Goal: Task Accomplishment & Management: Manage account settings

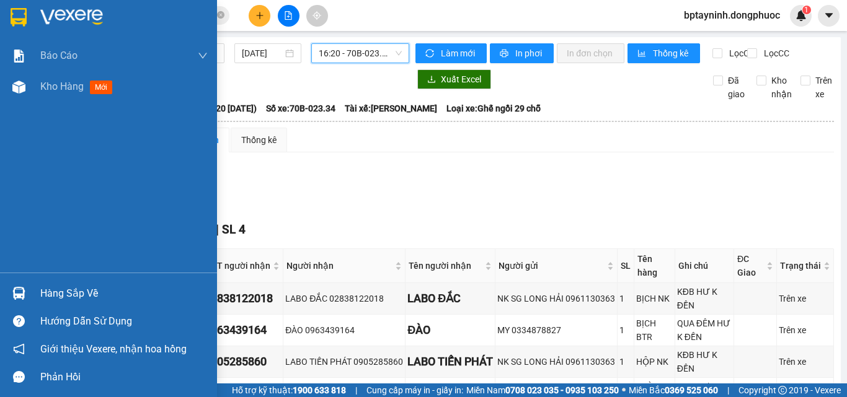
drag, startPoint x: 0, startPoint y: 0, endPoint x: 51, endPoint y: 301, distance: 305.5
click at [50, 304] on div "Hàng sắp về" at bounding box center [108, 294] width 217 height 28
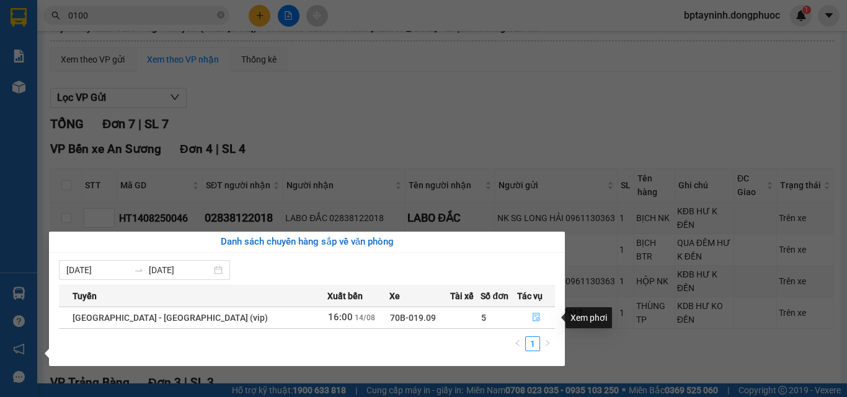
click at [532, 318] on icon "file-done" at bounding box center [536, 317] width 9 height 9
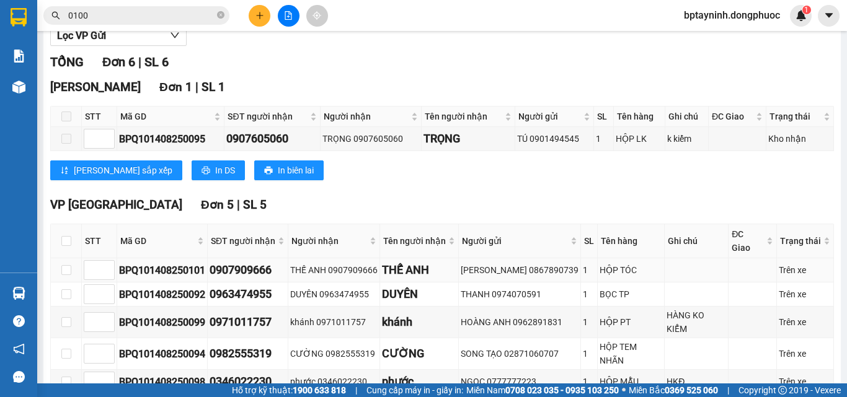
scroll to position [199, 0]
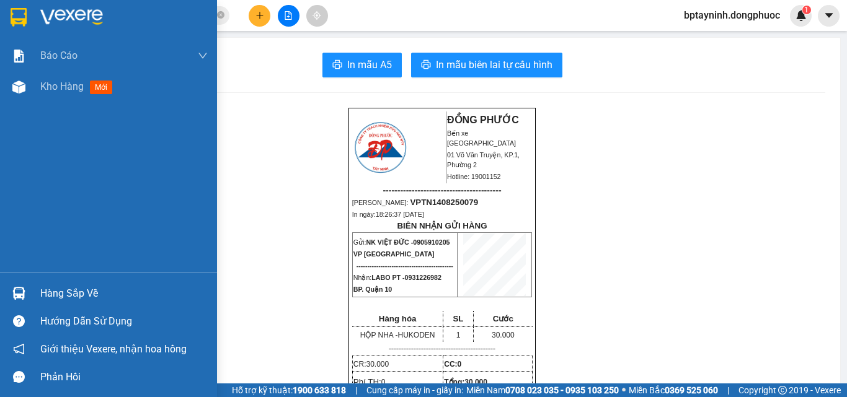
click at [61, 299] on div "Hàng sắp về" at bounding box center [123, 294] width 167 height 19
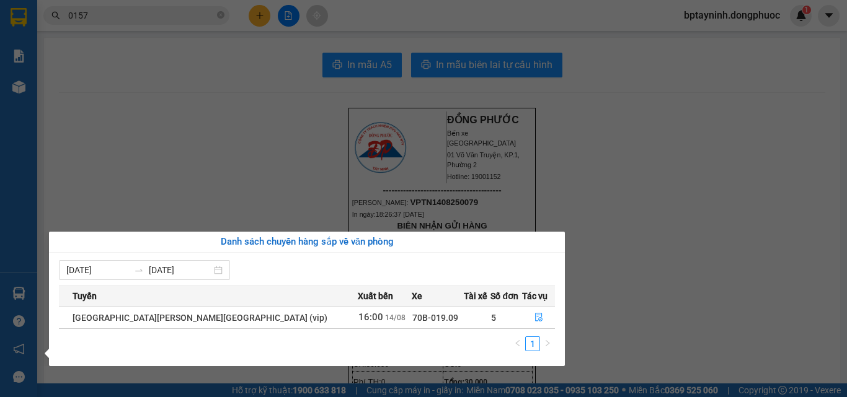
click at [226, 186] on section "Kết quả [PERSON_NAME] ( 3115 ) Bộ lọc Mã ĐH Trạng thái Món hàng Tổng [PERSON_NA…" at bounding box center [423, 198] width 847 height 397
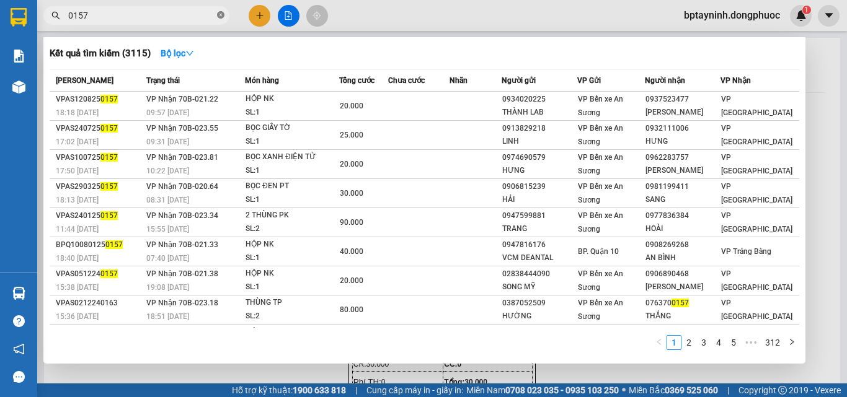
click at [219, 14] on icon "close-circle" at bounding box center [220, 14] width 7 height 7
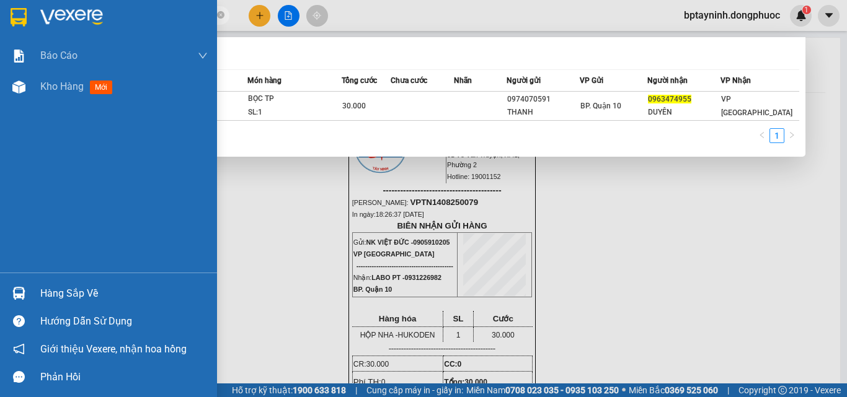
type input "0963474955"
drag, startPoint x: 30, startPoint y: 292, endPoint x: 37, endPoint y: 295, distance: 7.5
click at [30, 293] on div "Hàng sắp về" at bounding box center [108, 294] width 217 height 28
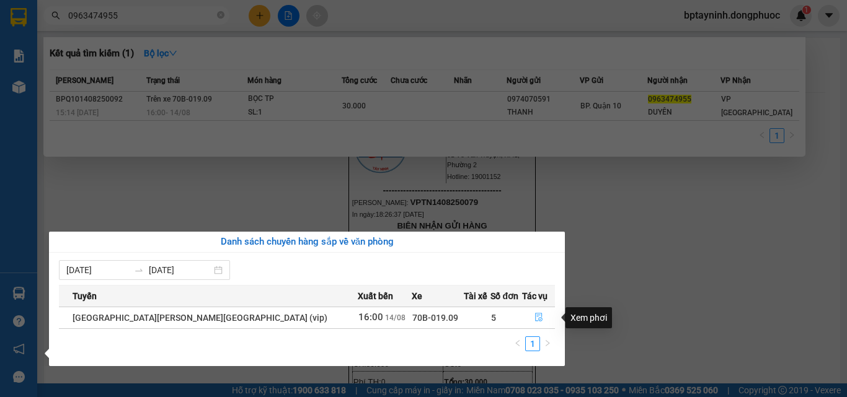
click at [534, 317] on icon "file-done" at bounding box center [538, 317] width 9 height 9
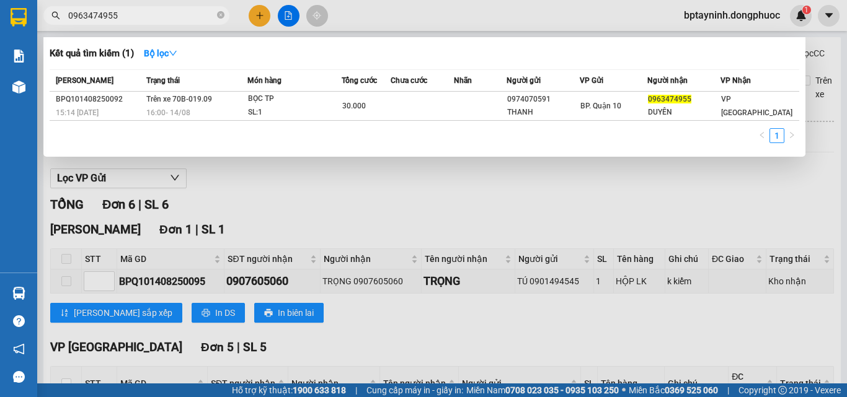
click at [316, 237] on div at bounding box center [423, 198] width 847 height 397
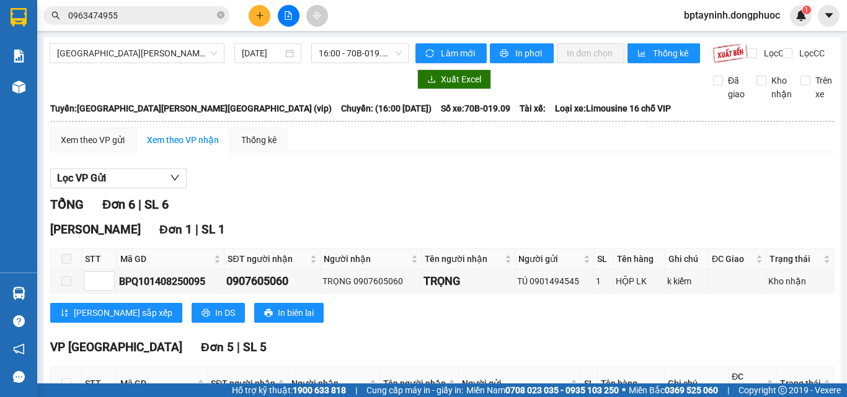
scroll to position [186, 0]
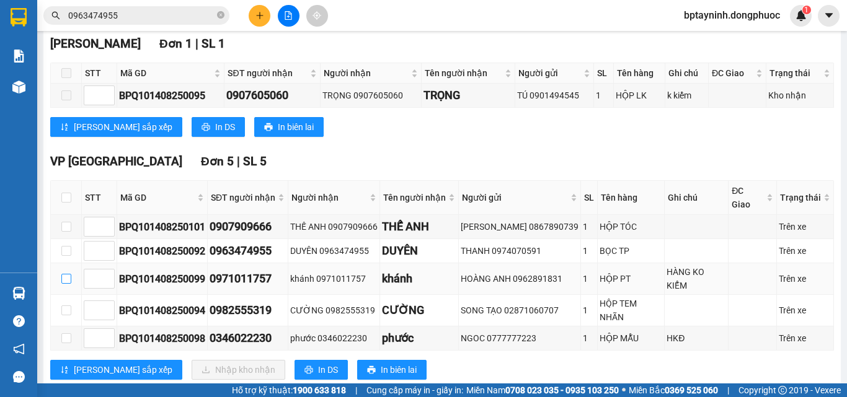
click at [68, 276] on input "checkbox" at bounding box center [66, 279] width 10 height 10
checkbox input "true"
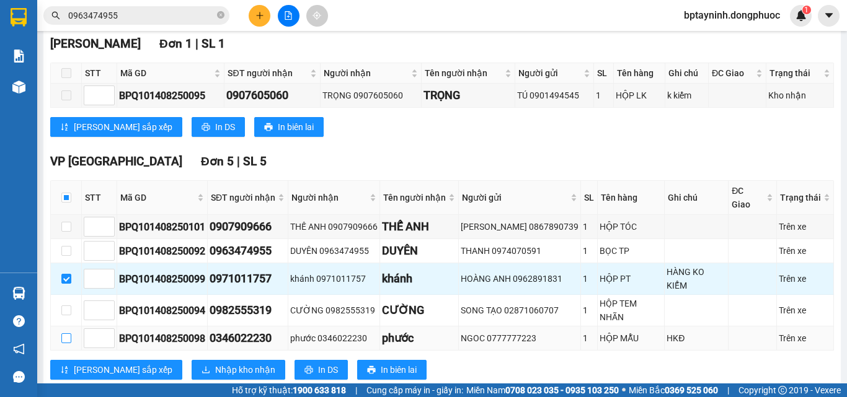
click at [66, 334] on input "checkbox" at bounding box center [66, 339] width 10 height 10
checkbox input "true"
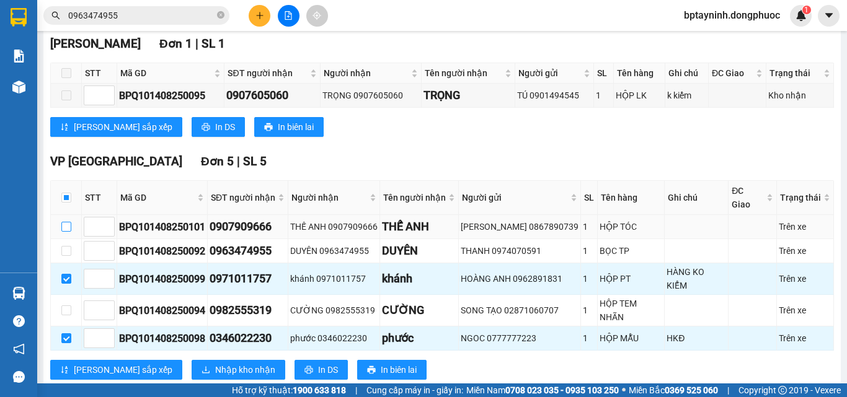
click at [64, 223] on input "checkbox" at bounding box center [66, 227] width 10 height 10
checkbox input "true"
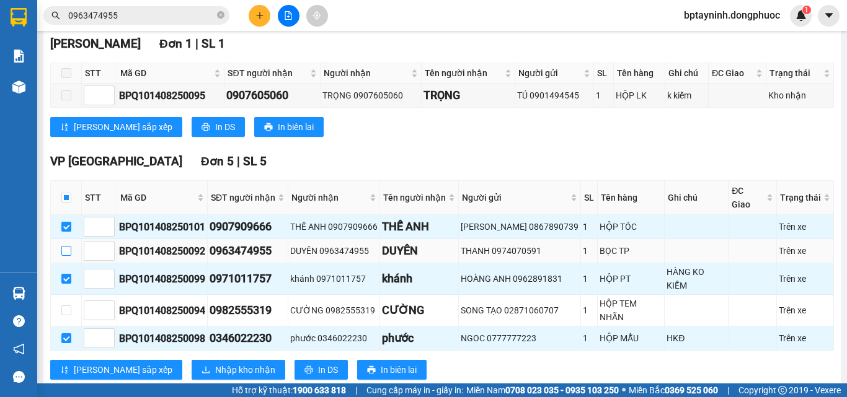
drag, startPoint x: 64, startPoint y: 245, endPoint x: 73, endPoint y: 247, distance: 8.3
click at [65, 246] on input "checkbox" at bounding box center [66, 251] width 10 height 10
checkbox input "true"
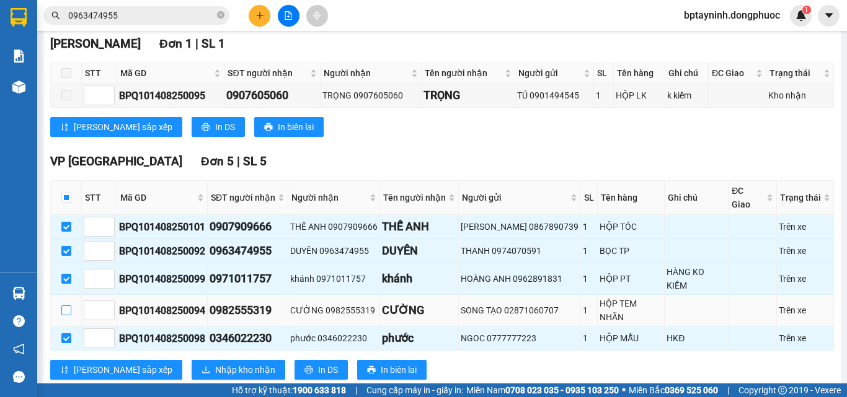
click at [63, 306] on input "checkbox" at bounding box center [66, 311] width 10 height 10
checkbox input "true"
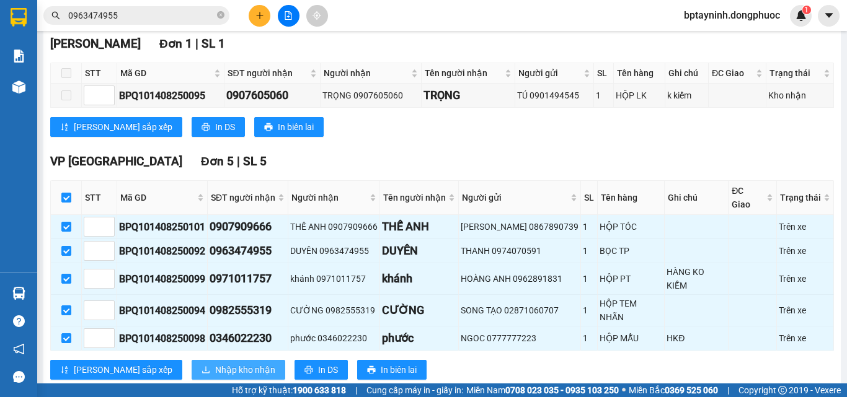
click at [215, 363] on span "Nhập kho nhận" at bounding box center [245, 370] width 60 height 14
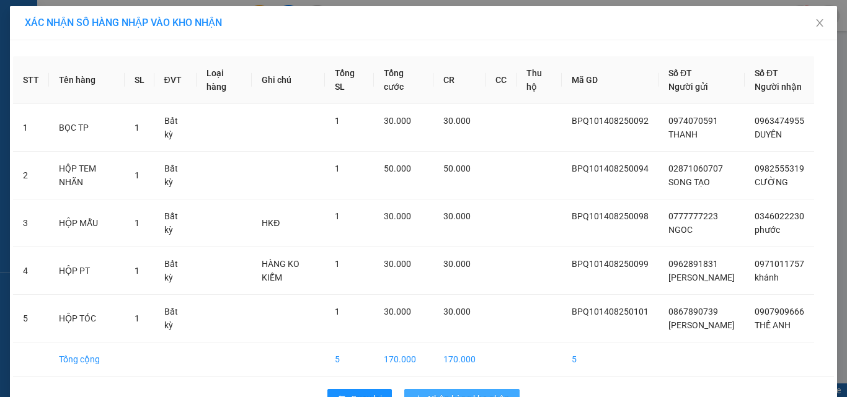
click at [494, 392] on span "Nhập hàng kho nhận" at bounding box center [469, 399] width 82 height 14
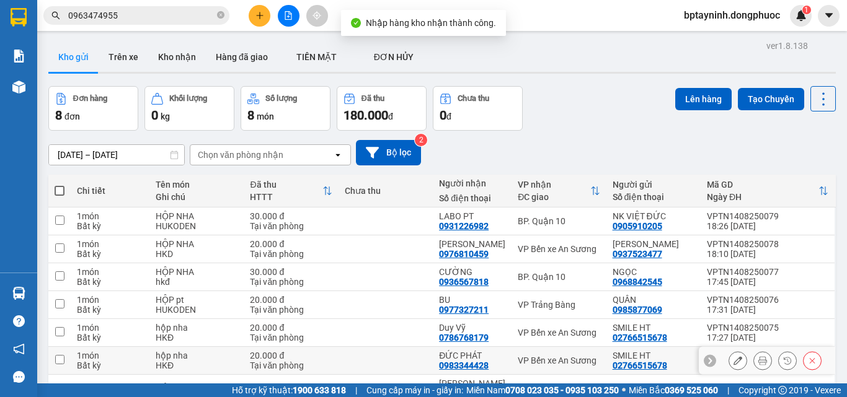
scroll to position [98, 0]
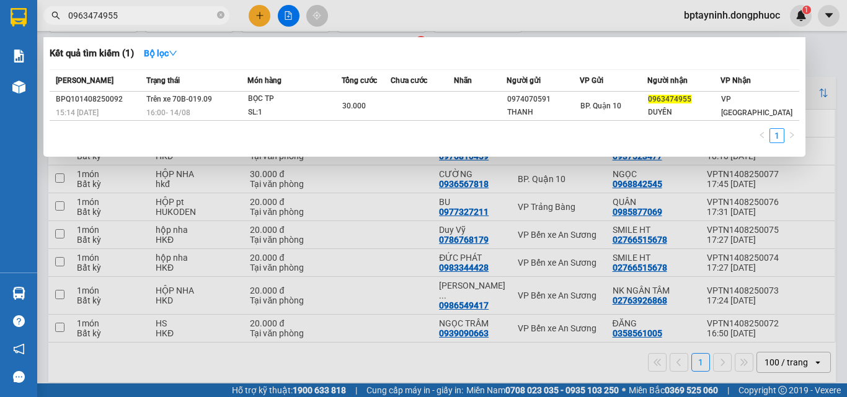
click at [128, 17] on input "0963474955" at bounding box center [141, 16] width 146 height 14
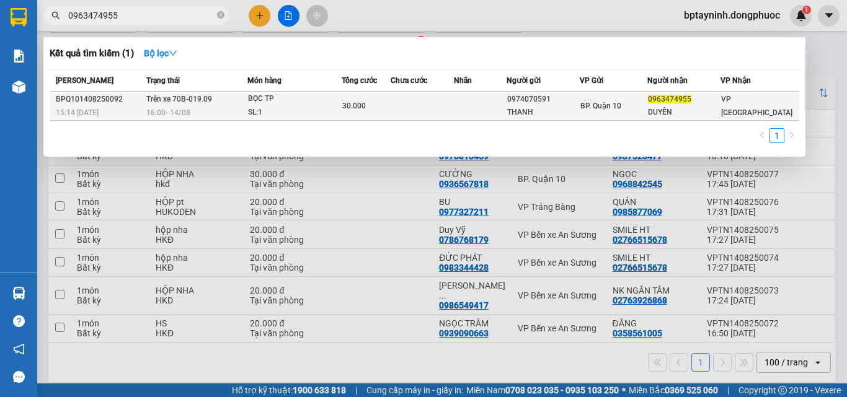
click at [177, 103] on span "Trên xe 70B-019.09" at bounding box center [179, 99] width 66 height 9
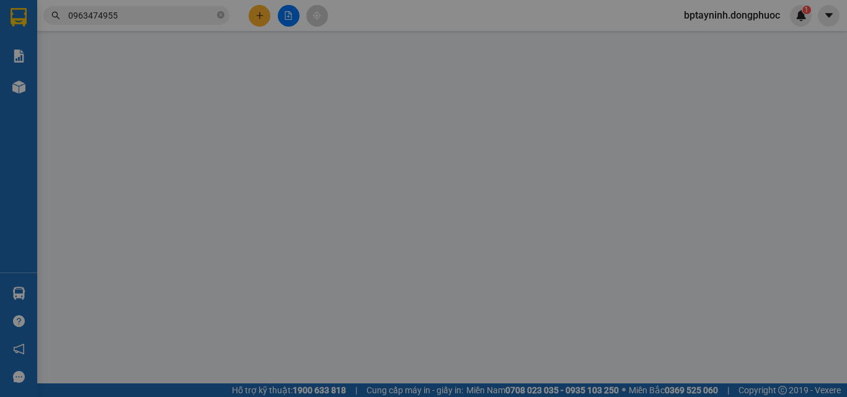
type input "0974070591"
type input "THANH"
type input "0963474955"
type input "DUYÊN"
type input "30.000"
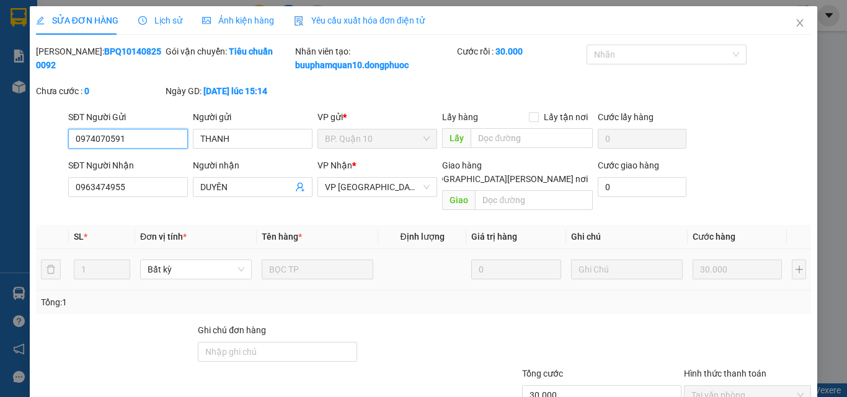
scroll to position [77, 0]
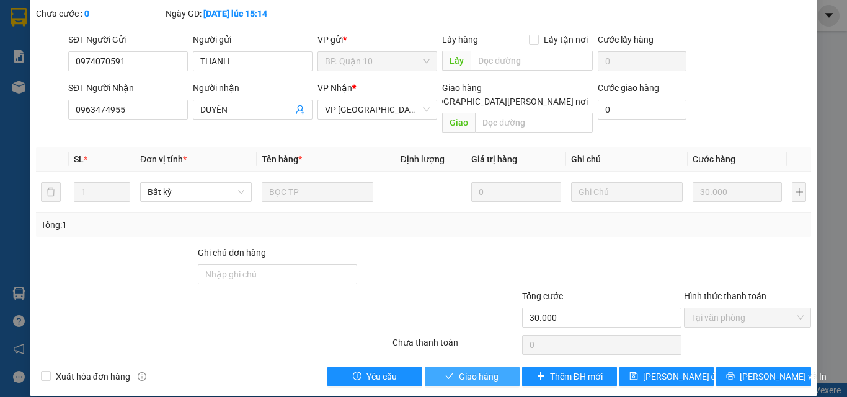
click at [460, 370] on span "Giao hàng" at bounding box center [479, 377] width 40 height 14
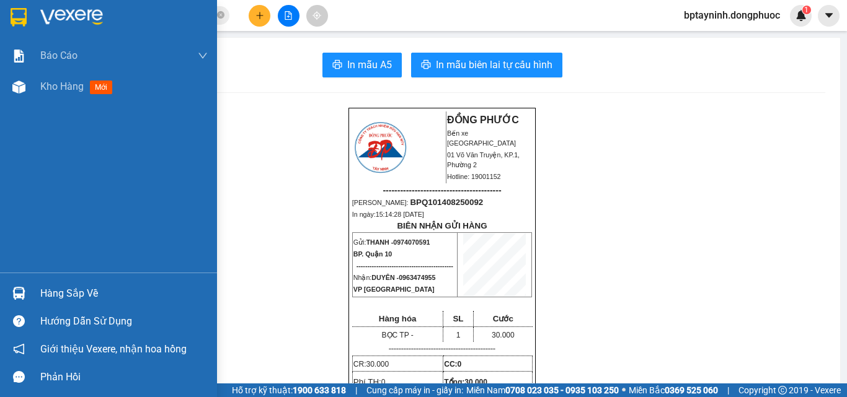
click at [68, 293] on div "Hàng sắp về" at bounding box center [123, 294] width 167 height 19
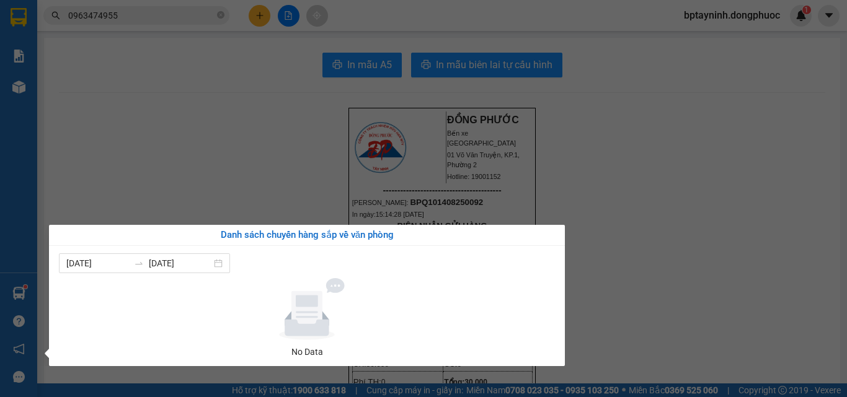
click at [232, 175] on section "Kết quả [PERSON_NAME] ( 1 ) Bộ lọc Mã ĐH Trạng thái Món hàng Tổng [PERSON_NAME]…" at bounding box center [423, 198] width 847 height 397
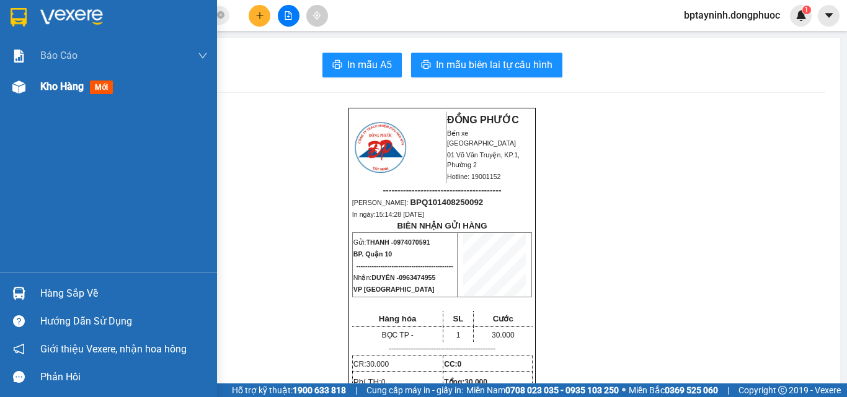
click at [48, 85] on span "Kho hàng" at bounding box center [61, 87] width 43 height 12
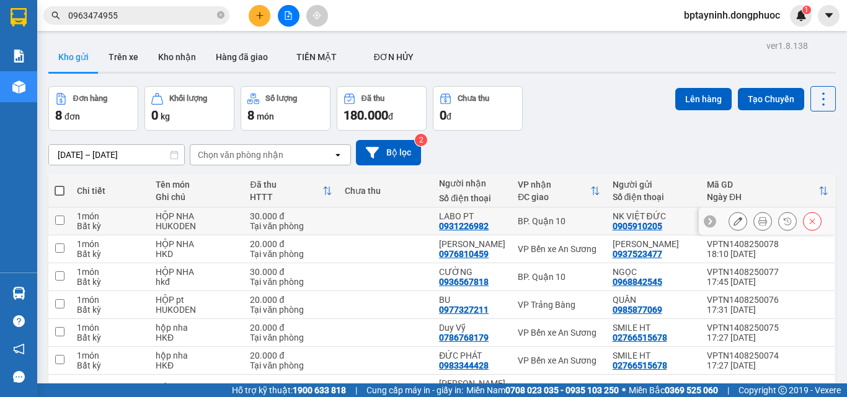
click at [533, 217] on div "BP. Quận 10" at bounding box center [559, 221] width 82 height 10
checkbox input "true"
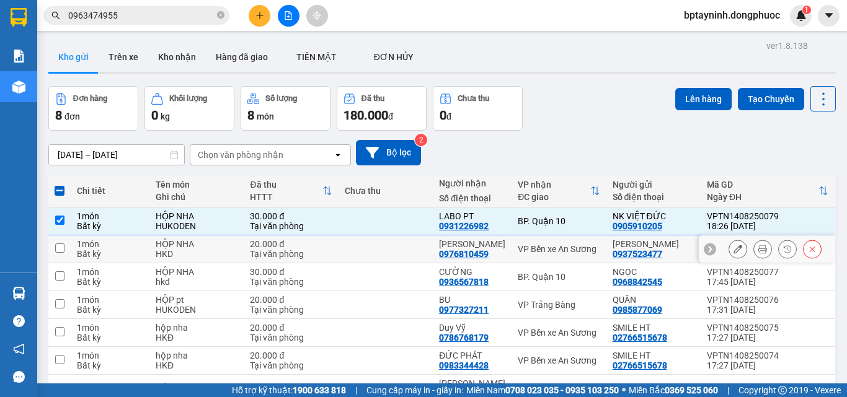
click at [521, 246] on div "VP Bến xe An Sương" at bounding box center [559, 249] width 82 height 10
checkbox input "true"
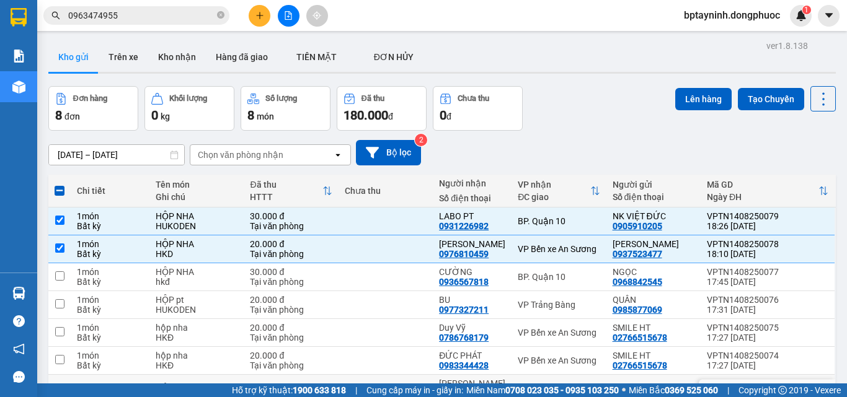
scroll to position [62, 0]
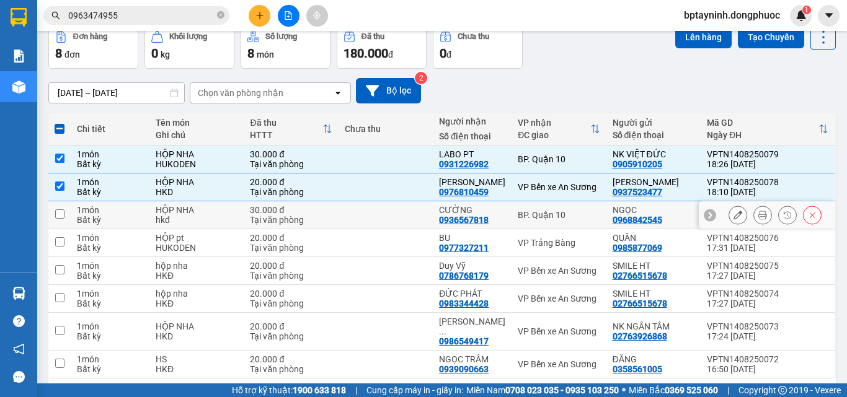
click at [529, 223] on td "BP. Quận 10" at bounding box center [558, 215] width 94 height 28
checkbox input "true"
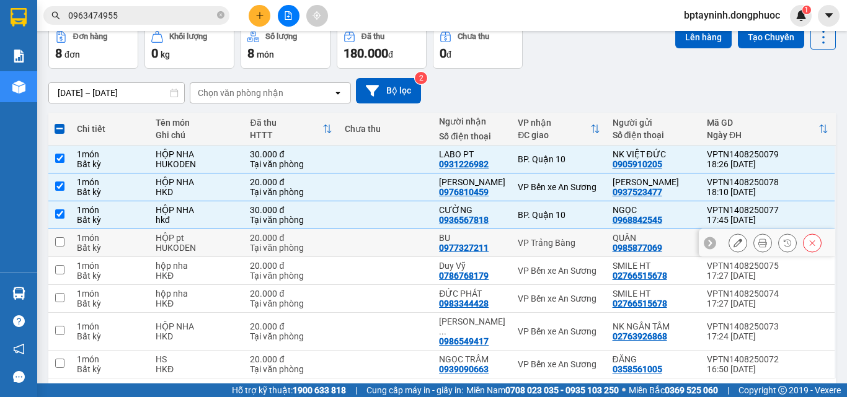
click at [541, 247] on div "VP Trảng Bàng" at bounding box center [559, 243] width 82 height 10
checkbox input "true"
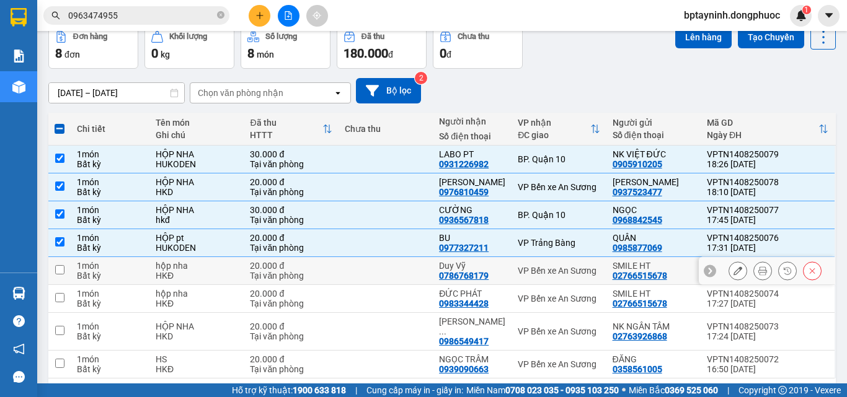
click at [548, 273] on div "VP Bến xe An Sương" at bounding box center [559, 271] width 82 height 10
checkbox input "true"
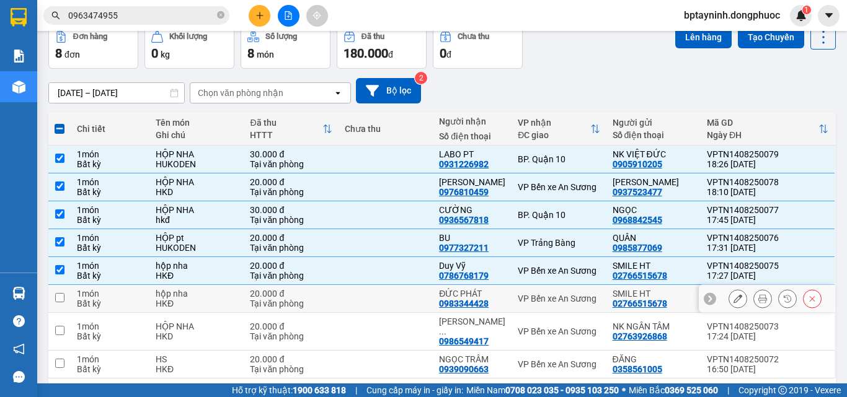
drag, startPoint x: 557, startPoint y: 292, endPoint x: 557, endPoint y: 299, distance: 7.4
click at [557, 293] on td "VP Bến xe An Sương" at bounding box center [558, 299] width 94 height 28
checkbox input "true"
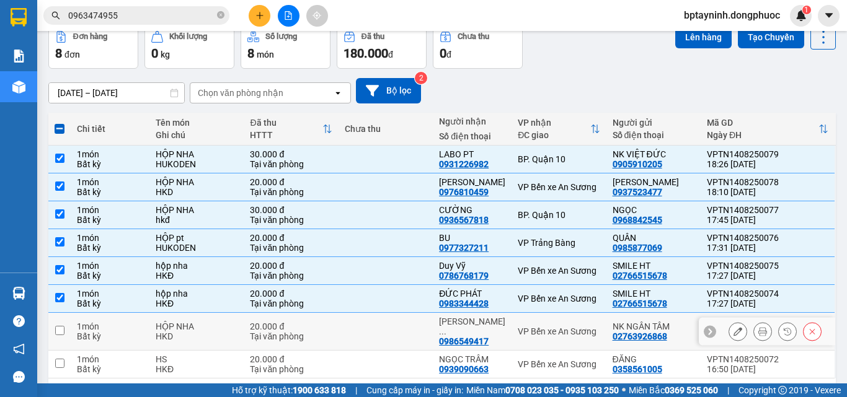
click at [550, 327] on div "VP Bến xe An Sương" at bounding box center [559, 332] width 82 height 10
checkbox input "true"
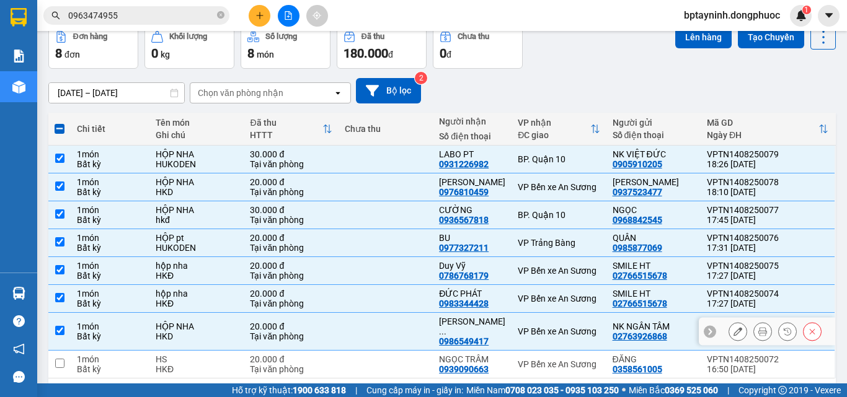
scroll to position [98, 0]
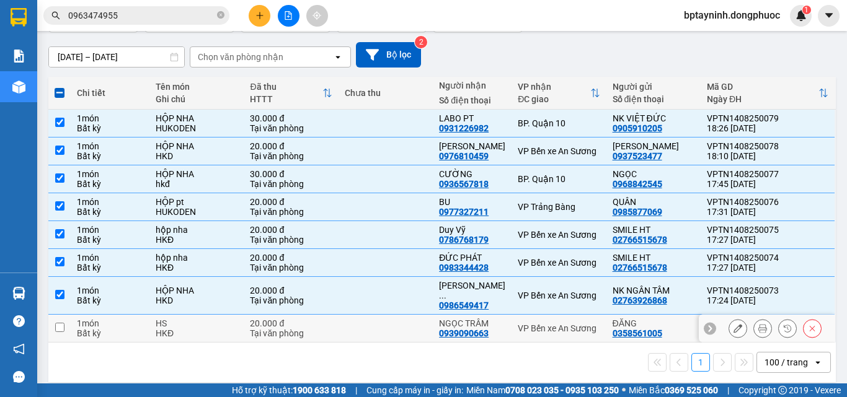
click at [555, 324] on div "VP Bến xe An Sương" at bounding box center [559, 329] width 82 height 10
checkbox input "true"
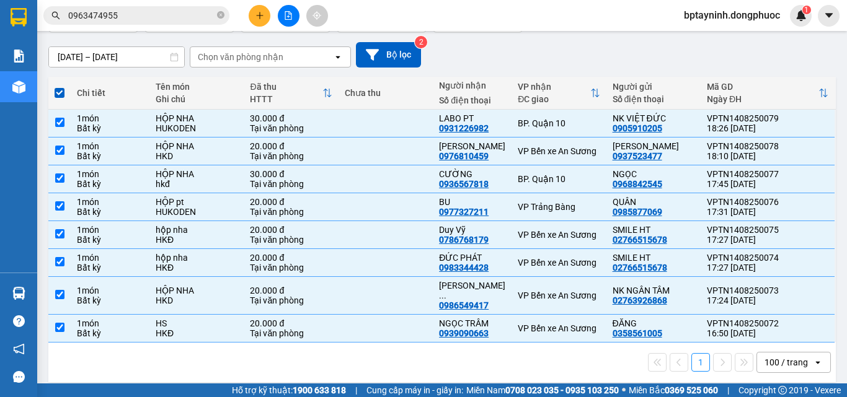
click at [528, 58] on div "[DATE] – [DATE] Press the down arrow key to interact with the calendar and sele…" at bounding box center [441, 54] width 787 height 25
click at [55, 92] on span at bounding box center [60, 93] width 10 height 10
click at [60, 87] on input "checkbox" at bounding box center [60, 87] width 0 height 0
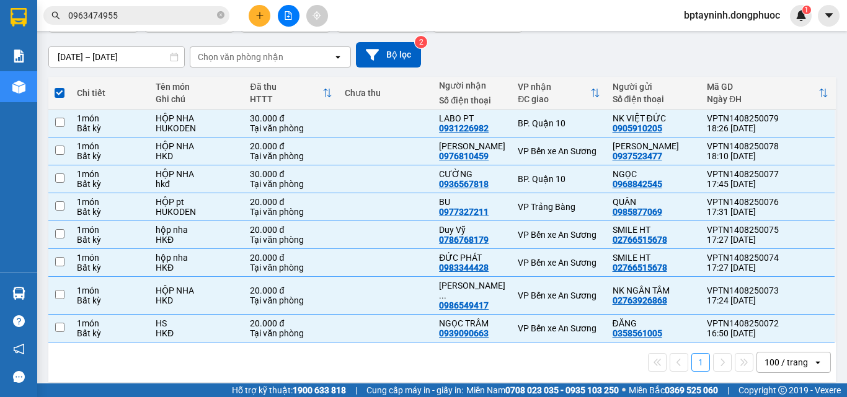
checkbox input "false"
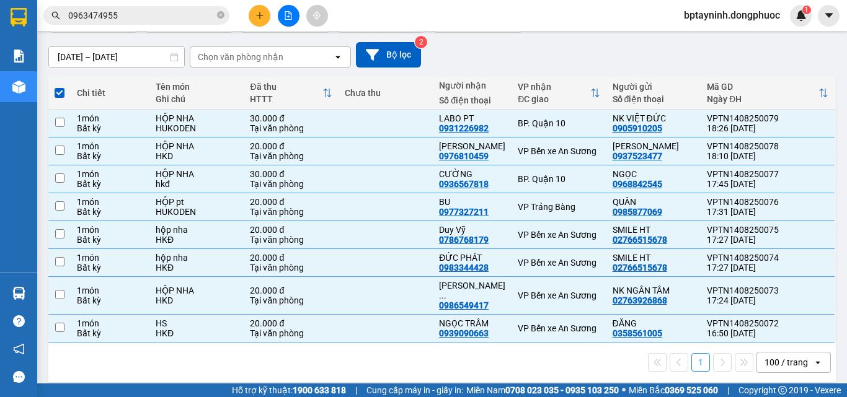
checkbox input "false"
